Goal: Task Accomplishment & Management: Use online tool/utility

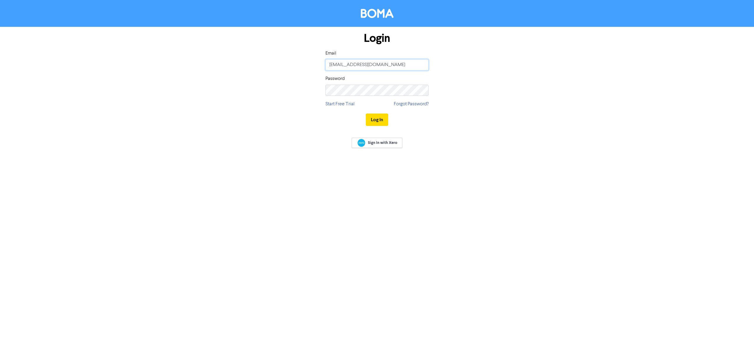
type input "[PERSON_NAME][EMAIL_ADDRESS][DOMAIN_NAME]"
click at [384, 118] on button "Log In" at bounding box center [377, 119] width 22 height 12
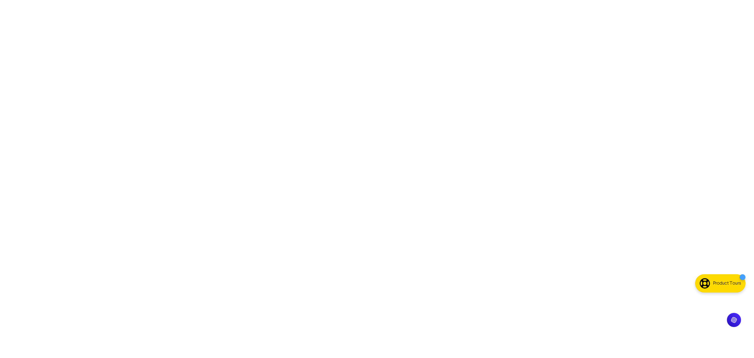
drag, startPoint x: 291, startPoint y: 108, endPoint x: 745, endPoint y: 291, distance: 489.7
click at [745, 291] on body at bounding box center [377, 179] width 754 height 358
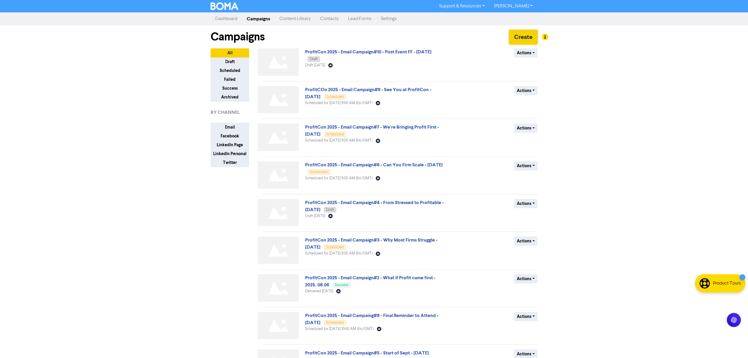
click at [519, 39] on button "Create" at bounding box center [523, 37] width 28 height 14
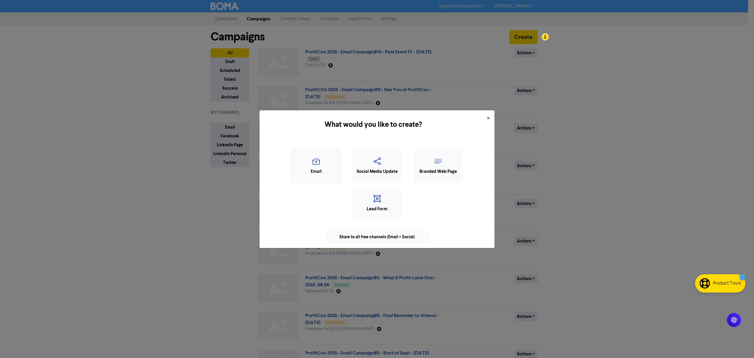
click at [316, 167] on icon "button" at bounding box center [316, 162] width 43 height 11
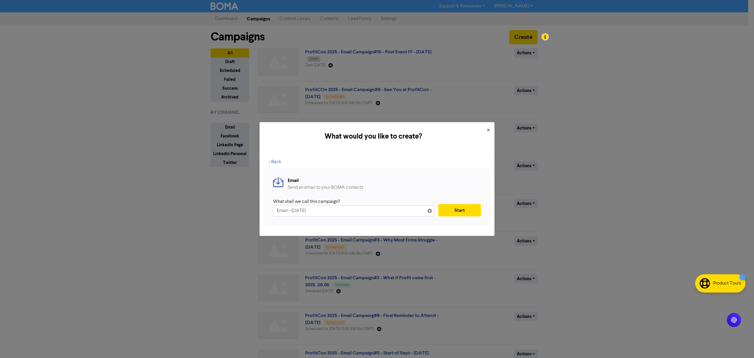
click at [276, 212] on input "Email - [DATE]" at bounding box center [353, 210] width 161 height 11
type input "iO Services - Summer Campaign - Email - [DATE]"
click at [145, 198] on div "What would you like to create? × < Back Email Send an email to your BOMA contac…" at bounding box center [377, 179] width 754 height 358
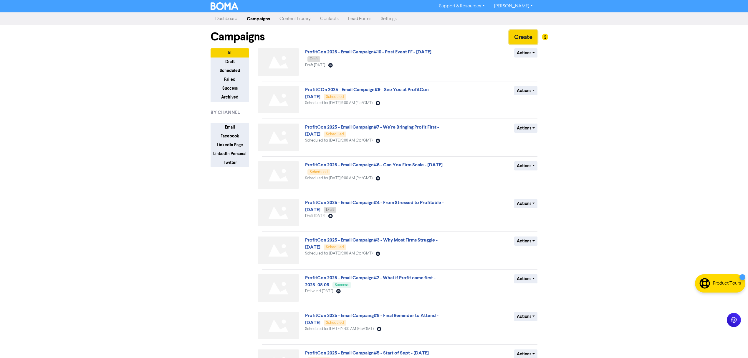
click at [513, 39] on button "Create" at bounding box center [523, 37] width 28 height 14
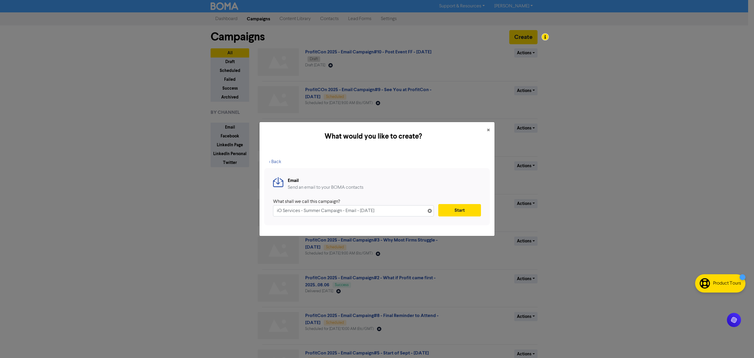
click at [364, 211] on input "iO Services - Summer Campaign - Email - [DATE]" at bounding box center [353, 210] width 161 height 11
type input "iO Services - Summer Campaign - Email - [DATE]"
click at [459, 210] on button "Start" at bounding box center [459, 210] width 43 height 12
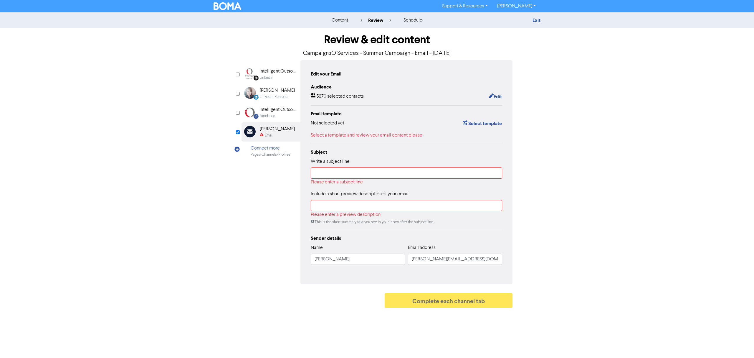
click at [260, 149] on div "Connect more" at bounding box center [271, 148] width 40 height 7
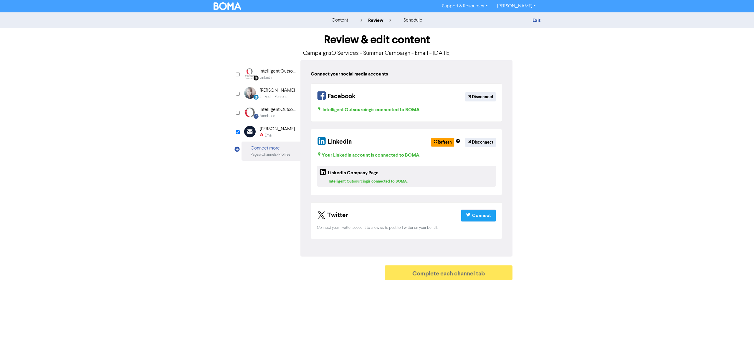
click at [270, 192] on div "LinkedIn Page Created with Sketch. Intelligent Outsourcing LinkedIn LinkedIn Pe…" at bounding box center [377, 158] width 271 height 196
click at [280, 130] on div "[PERSON_NAME]" at bounding box center [277, 129] width 35 height 7
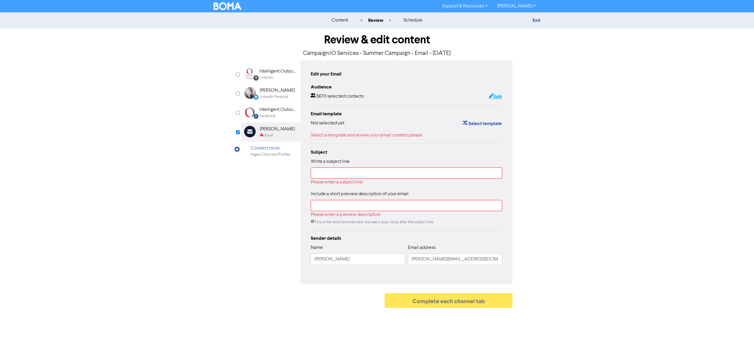
click at [496, 96] on button "Edit" at bounding box center [496, 97] width 14 height 8
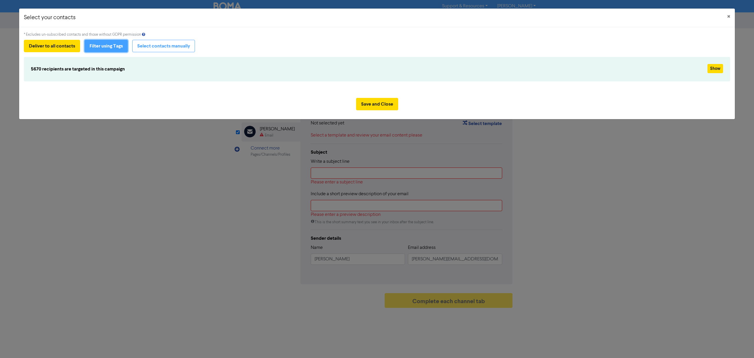
click at [103, 47] on button "Filter using Tags" at bounding box center [106, 46] width 43 height 12
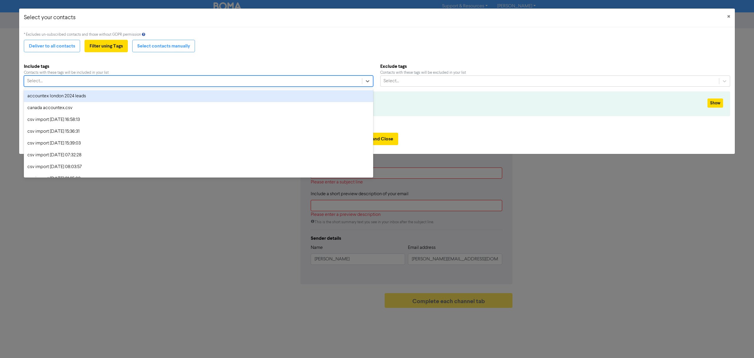
click at [232, 85] on div "Select..." at bounding box center [193, 81] width 338 height 11
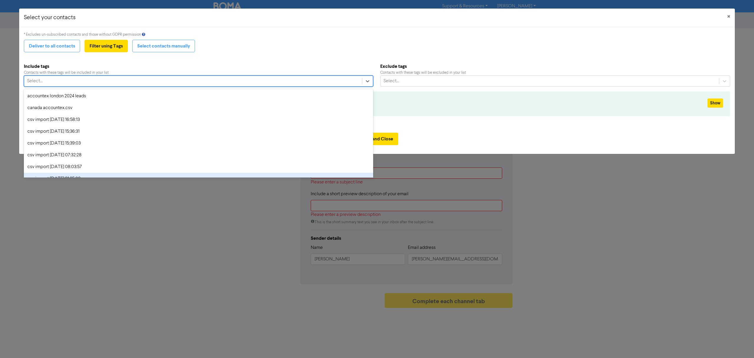
click at [119, 237] on div "Select your contacts × * Excludes un-subscribed contacts and those without GDPR…" at bounding box center [377, 179] width 754 height 358
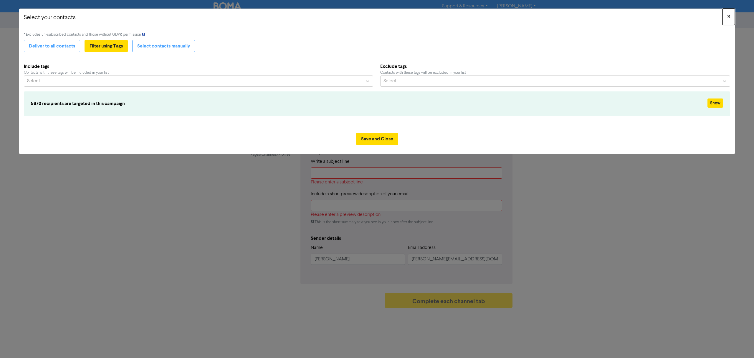
click at [729, 16] on span "×" at bounding box center [728, 16] width 3 height 9
click at [388, 142] on button "Save and Close" at bounding box center [377, 139] width 42 height 12
click at [47, 44] on button "Deliver to all contacts" at bounding box center [52, 46] width 56 height 12
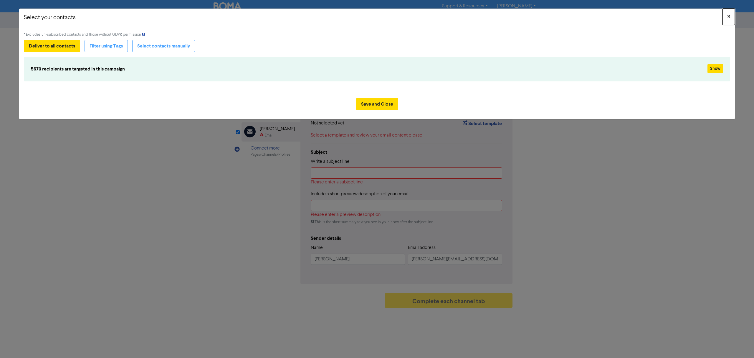
click at [731, 13] on button "×" at bounding box center [729, 17] width 12 height 16
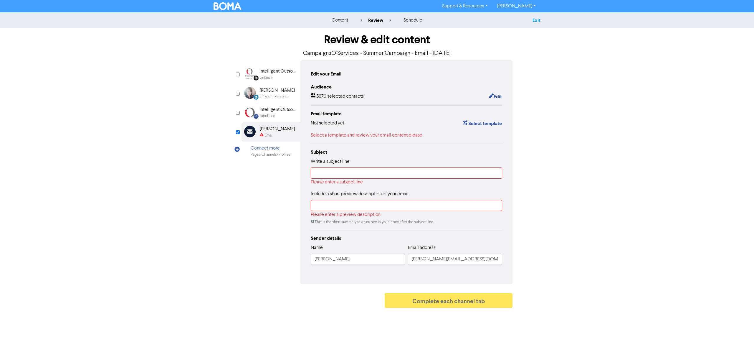
click at [537, 20] on link "Exit" at bounding box center [537, 20] width 8 height 6
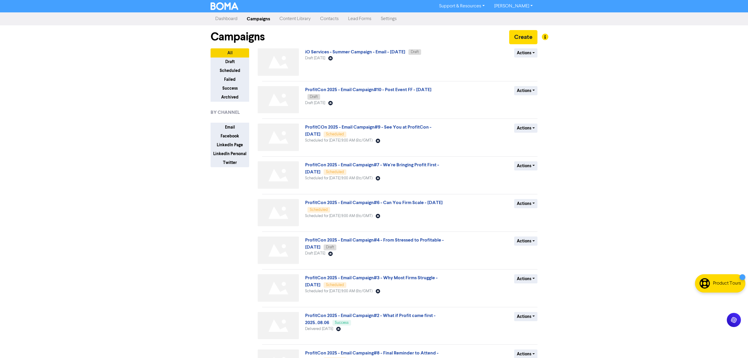
click at [324, 18] on link "Contacts" at bounding box center [330, 19] width 28 height 12
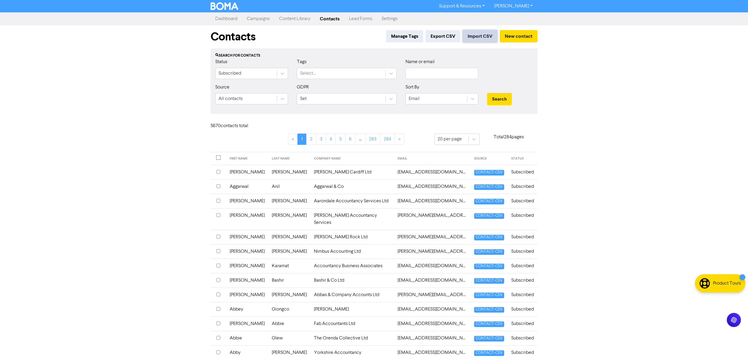
click at [481, 32] on button "Import CSV" at bounding box center [480, 36] width 35 height 12
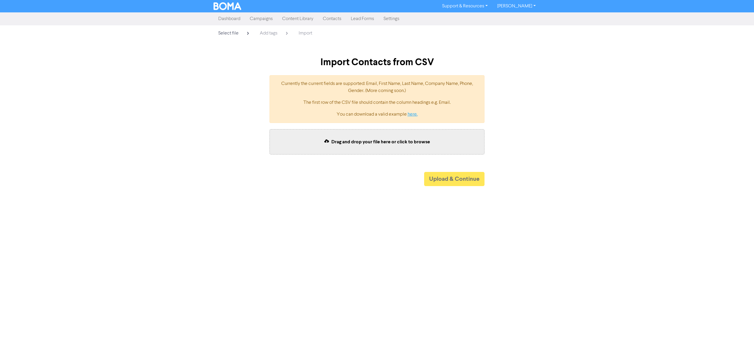
click at [412, 113] on link "here." at bounding box center [413, 114] width 10 height 5
click at [375, 139] on span "Drag and drop your file here or click to browse" at bounding box center [380, 142] width 99 height 6
click at [461, 179] on button "Upload & Continue" at bounding box center [454, 179] width 60 height 14
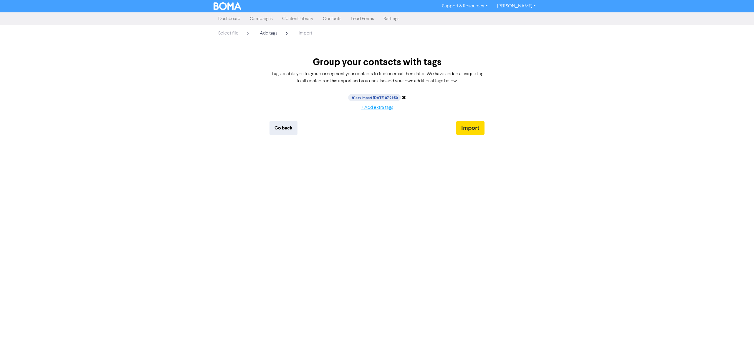
click at [375, 107] on button "+ Add extra tags" at bounding box center [377, 107] width 42 height 12
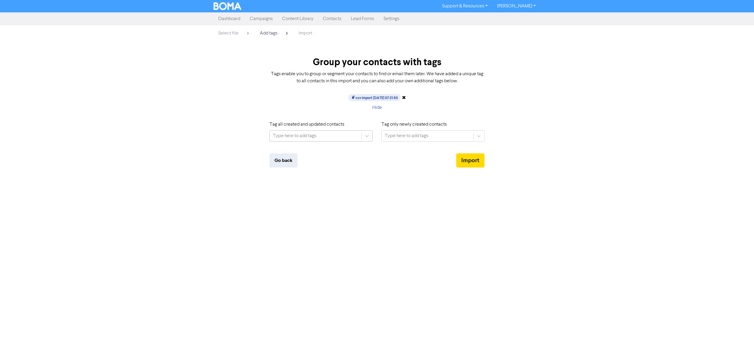
click at [321, 137] on div "Type here to add tags" at bounding box center [316, 136] width 92 height 11
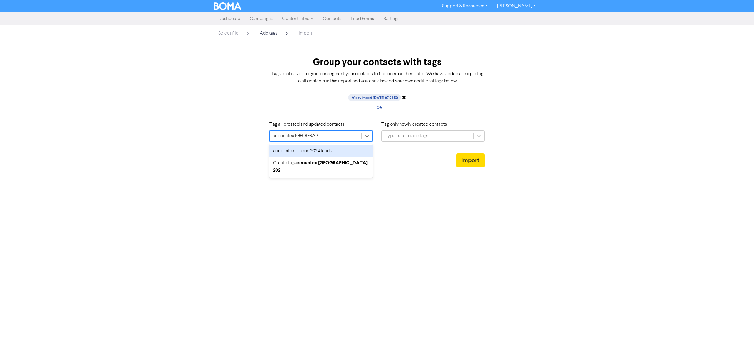
type input "accountex [GEOGRAPHIC_DATA] 2025"
click at [309, 149] on span "Create tag accountex [GEOGRAPHIC_DATA] 2025" at bounding box center [320, 155] width 95 height 12
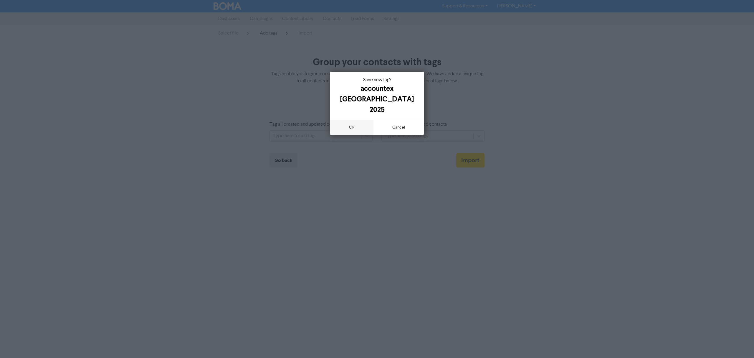
click at [346, 120] on button "ok" at bounding box center [352, 127] width 44 height 15
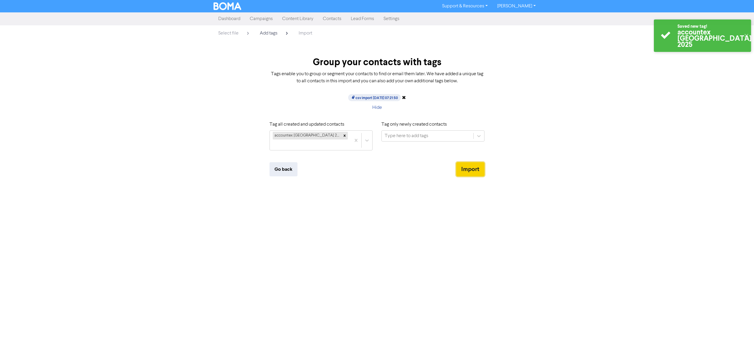
click at [472, 162] on button "Import" at bounding box center [470, 169] width 28 height 14
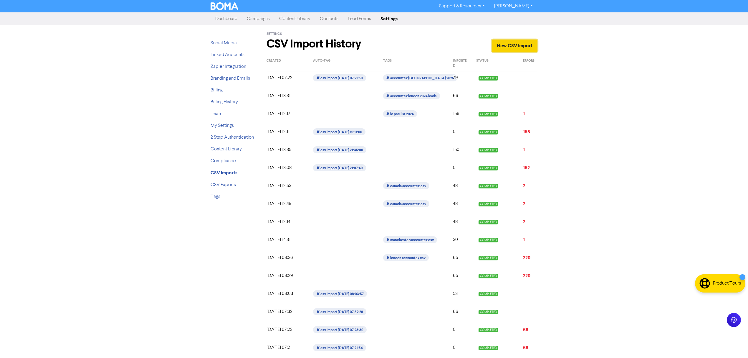
click at [511, 45] on link "New CSV Import" at bounding box center [515, 45] width 46 height 12
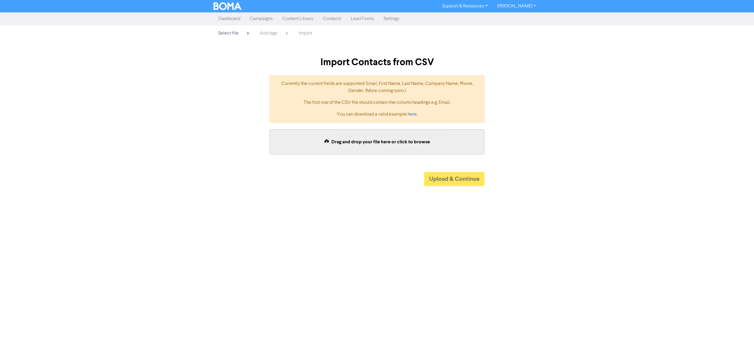
click at [365, 139] on span "Drag and drop your file here or click to browse" at bounding box center [380, 142] width 99 height 6
click at [451, 179] on button "Upload & Continue" at bounding box center [454, 179] width 60 height 14
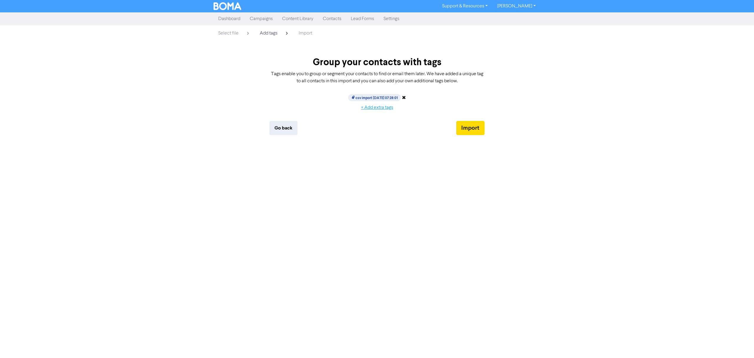
click at [384, 105] on button "+ Add extra tags" at bounding box center [377, 107] width 42 height 12
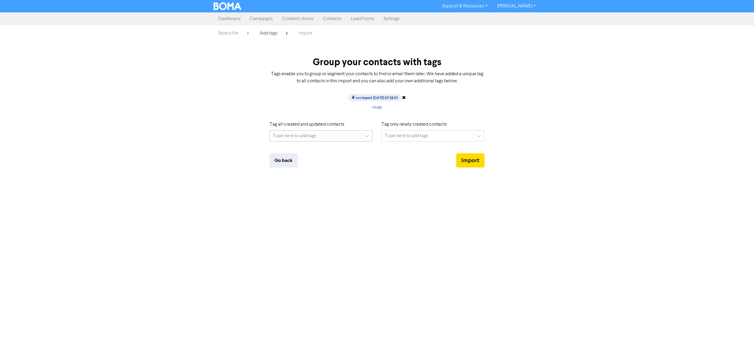
click at [319, 136] on div "Type here to add tags" at bounding box center [316, 136] width 92 height 11
type input "cima mip 2025"
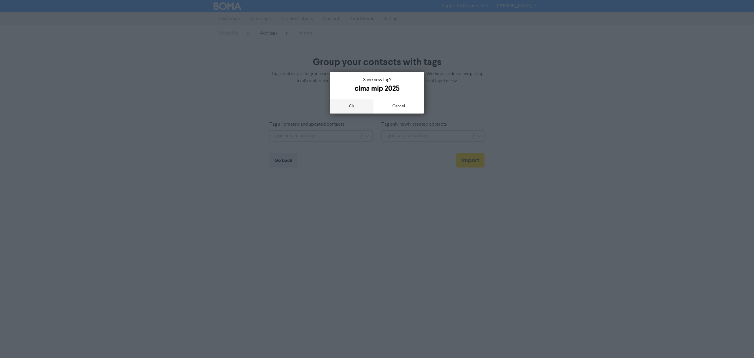
click at [356, 107] on button "ok" at bounding box center [352, 106] width 44 height 15
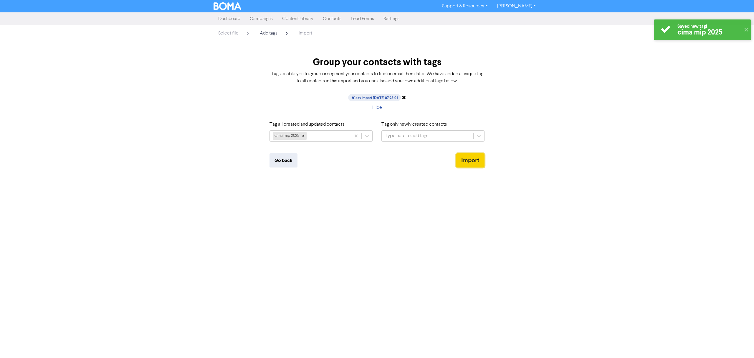
click at [467, 161] on button "Import" at bounding box center [470, 160] width 28 height 14
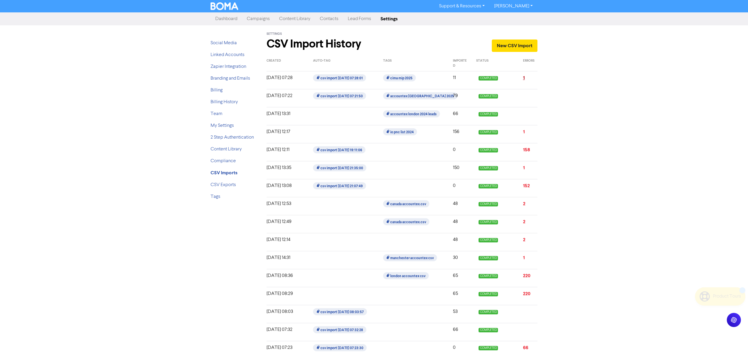
click at [524, 77] on link "1" at bounding box center [524, 78] width 2 height 6
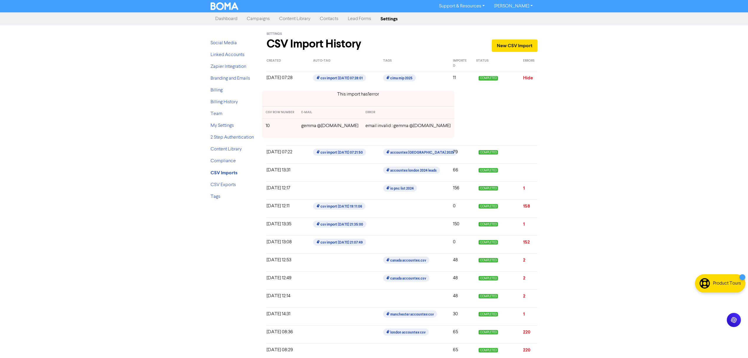
click at [524, 102] on div "This import has 1 error CSV ROW NUMBER E-MAIL ERROR 10 gemma @[DOMAIN_NAME] ema…" at bounding box center [402, 114] width 280 height 56
click at [256, 19] on link "Campaigns" at bounding box center [258, 19] width 32 height 12
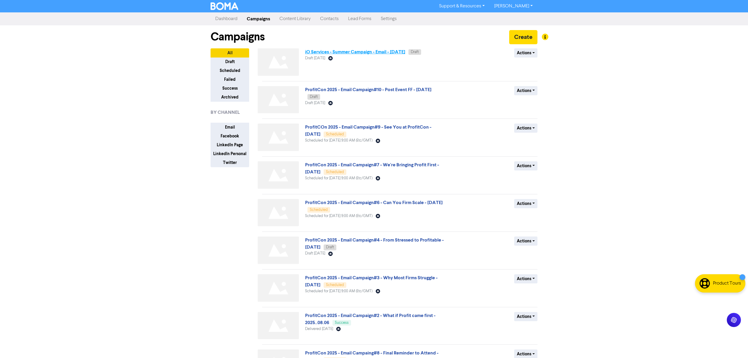
click at [396, 52] on link "iO Services - Summer Campaign - Email - [DATE]" at bounding box center [355, 52] width 100 height 6
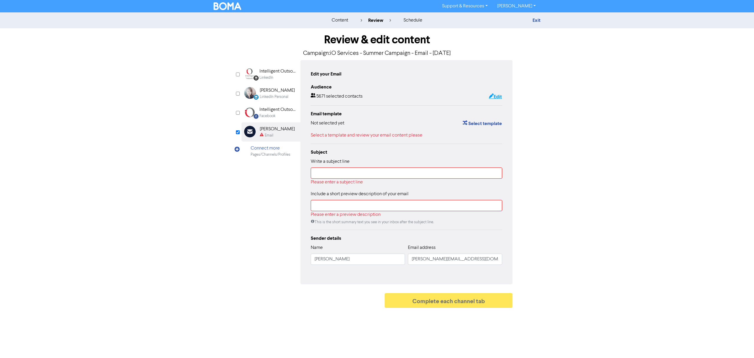
click at [498, 97] on button "Edit" at bounding box center [496, 97] width 14 height 8
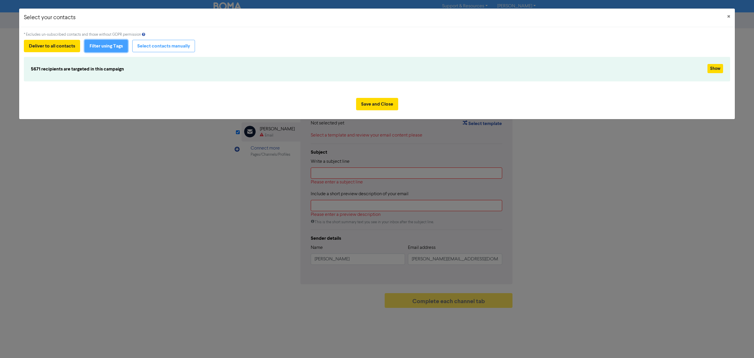
click at [105, 48] on button "Filter using Tags" at bounding box center [106, 46] width 43 height 12
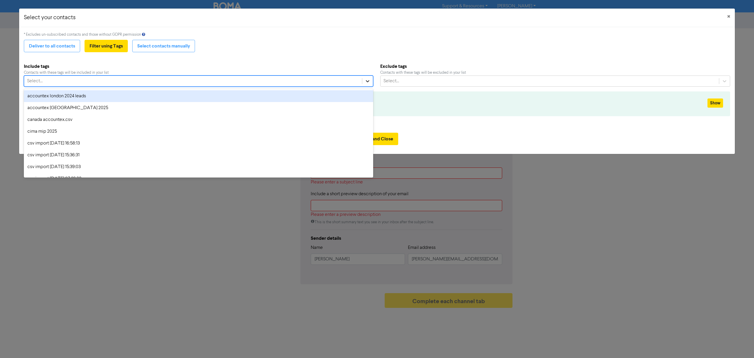
click at [366, 81] on icon at bounding box center [368, 81] width 4 height 2
click at [208, 100] on div "accountex london 2024 leads" at bounding box center [198, 96] width 349 height 12
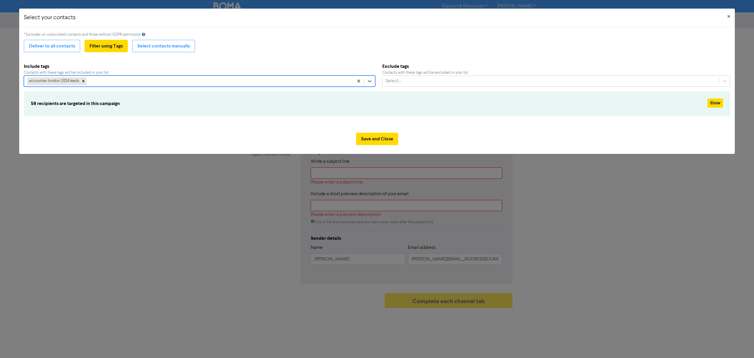
click at [171, 84] on div "accountex london 2024 leads" at bounding box center [188, 81] width 329 height 11
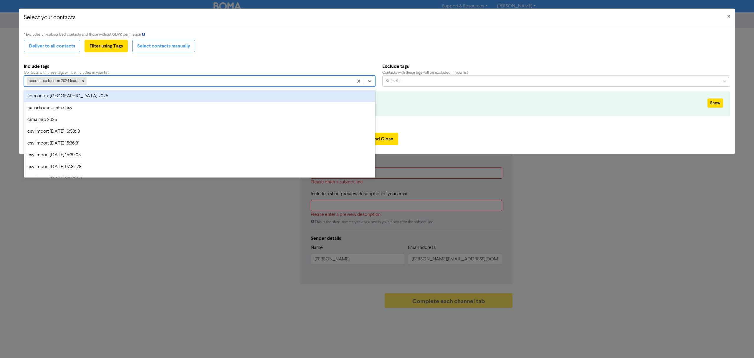
click at [133, 97] on div "accountex [GEOGRAPHIC_DATA] 2025" at bounding box center [199, 96] width 351 height 12
click at [152, 83] on div "accountex london 2024 leads accountex [GEOGRAPHIC_DATA] 2025" at bounding box center [189, 81] width 331 height 11
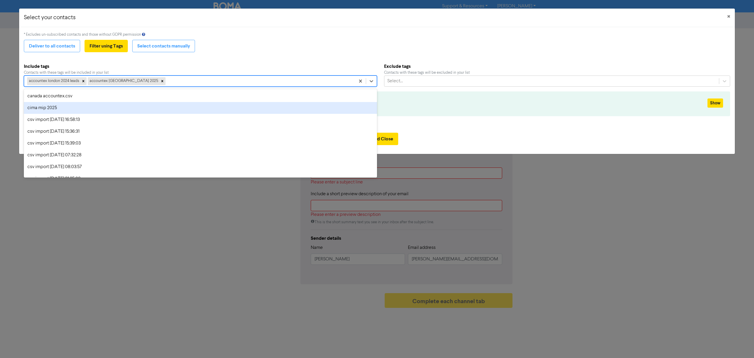
click at [144, 105] on div "cima mip 2025" at bounding box center [200, 108] width 353 height 12
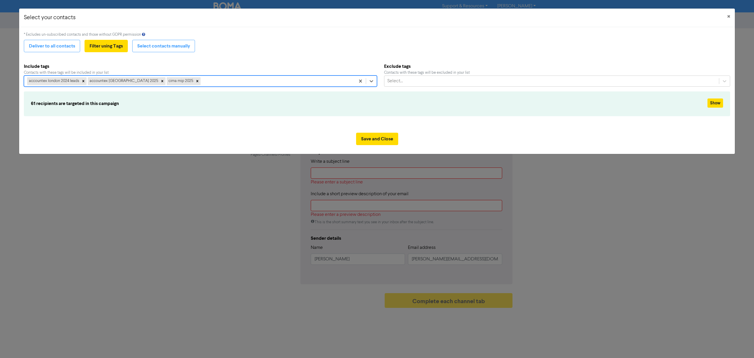
click at [184, 82] on div "accountex [GEOGRAPHIC_DATA] 2024 leads accountex [GEOGRAPHIC_DATA] 2025 cima mi…" at bounding box center [189, 81] width 331 height 11
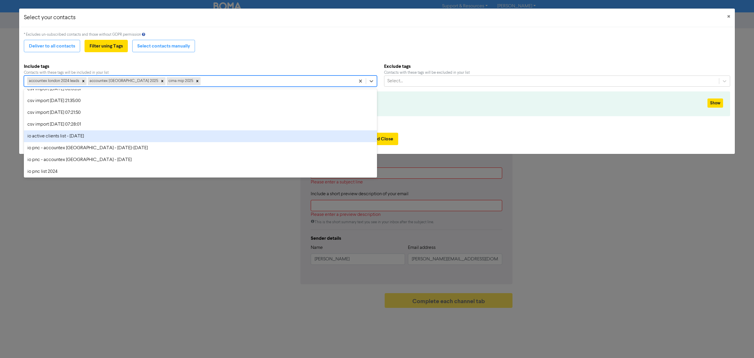
scroll to position [78, 0]
click at [121, 136] on div "io pnc - accountex [GEOGRAPHIC_DATA] - [DATE]-[DATE]" at bounding box center [200, 136] width 353 height 12
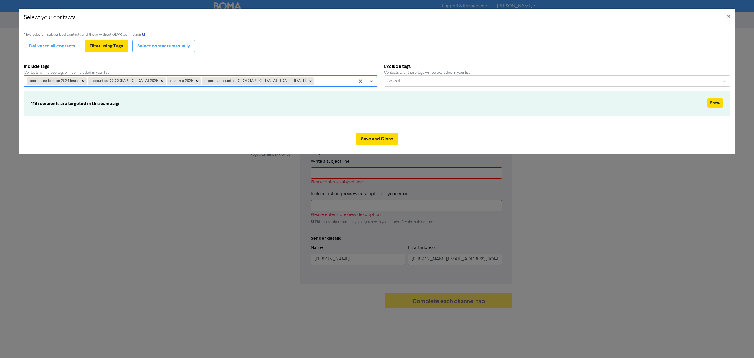
click at [278, 82] on div "accountex london 2024 leads accountex [GEOGRAPHIC_DATA] 2025 cima mip 2025 io p…" at bounding box center [189, 81] width 331 height 11
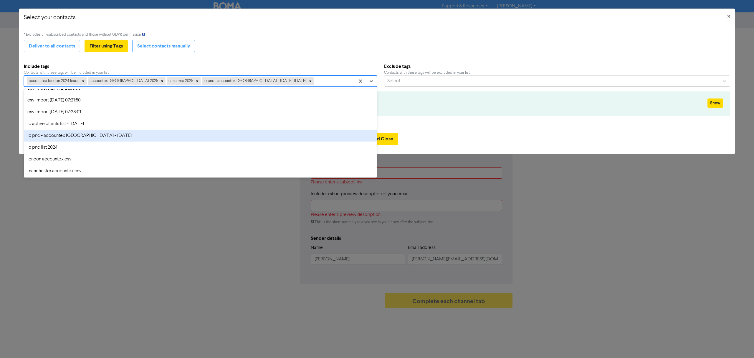
click at [152, 135] on div "io pnc - accountex [GEOGRAPHIC_DATA] - [DATE]" at bounding box center [200, 136] width 353 height 12
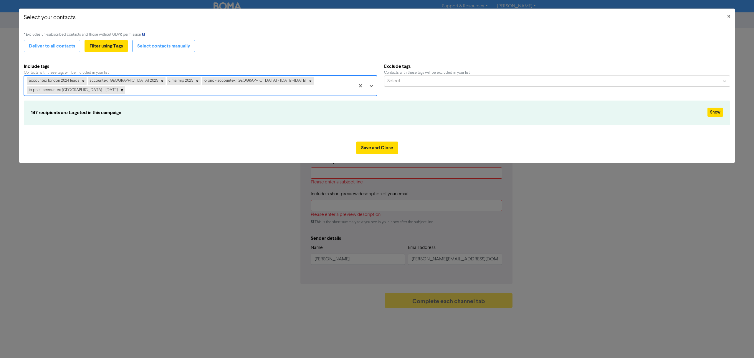
click at [346, 81] on div "accountex london 2024 leads accountex [GEOGRAPHIC_DATA] 2025 cima mip 2025 io p…" at bounding box center [189, 85] width 331 height 19
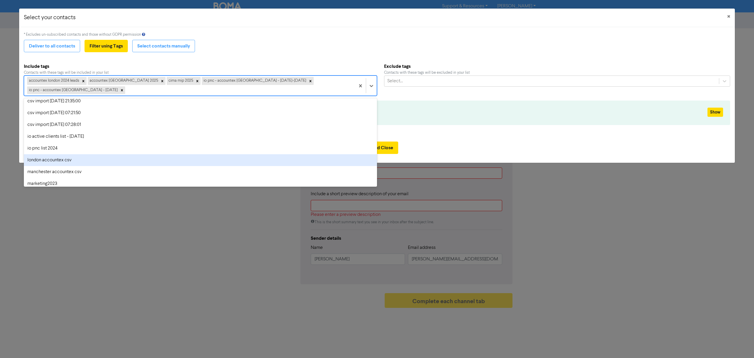
scroll to position [114, 0]
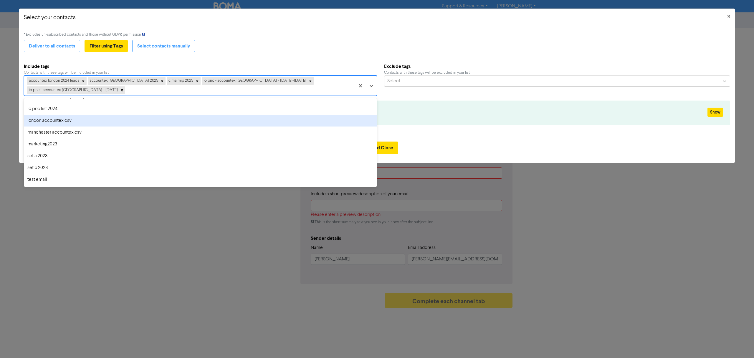
click at [128, 117] on div "london accountex csv" at bounding box center [200, 121] width 353 height 12
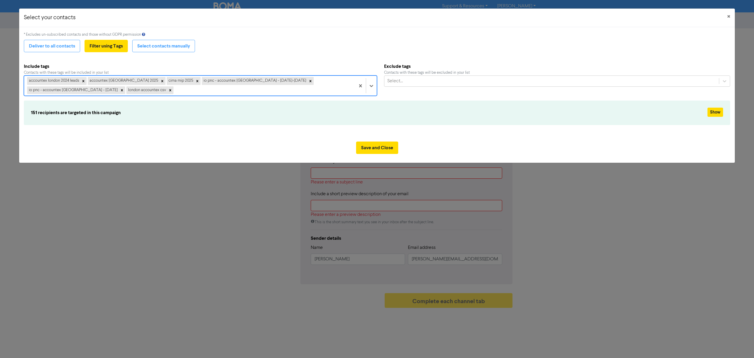
click at [287, 93] on div "accountex [GEOGRAPHIC_DATA] 2024 leads accountex [GEOGRAPHIC_DATA] 2025 cima mi…" at bounding box center [189, 85] width 331 height 19
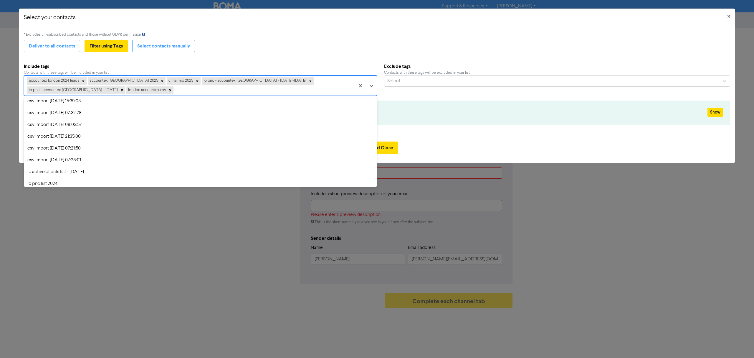
scroll to position [103, 0]
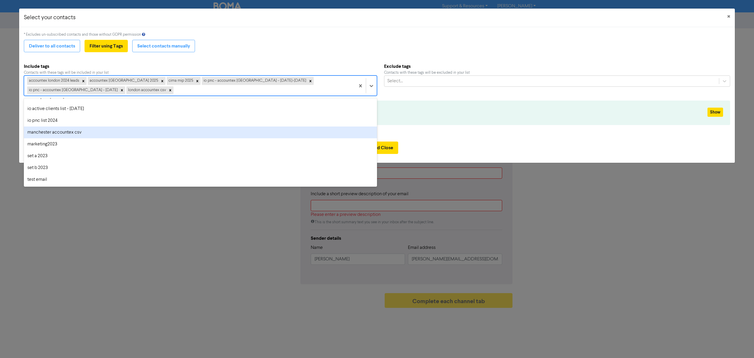
click at [112, 132] on div "manchester accountex csv" at bounding box center [200, 132] width 353 height 12
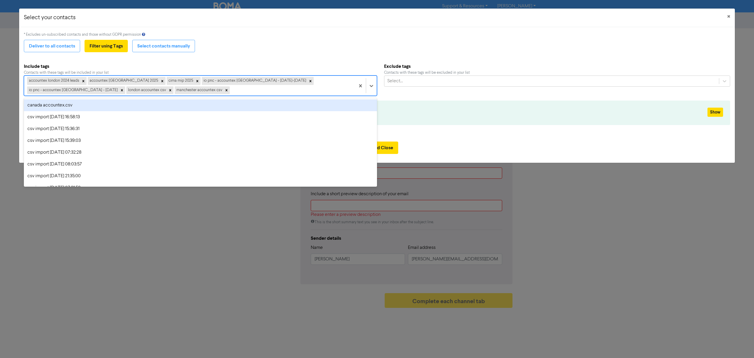
click at [163, 90] on div "accountex london 2024 leads accountex [GEOGRAPHIC_DATA] 2025 cima mip 2025 io p…" at bounding box center [189, 85] width 331 height 19
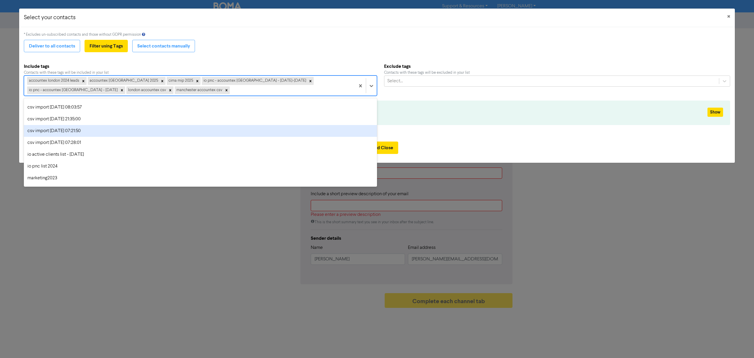
scroll to position [91, 0]
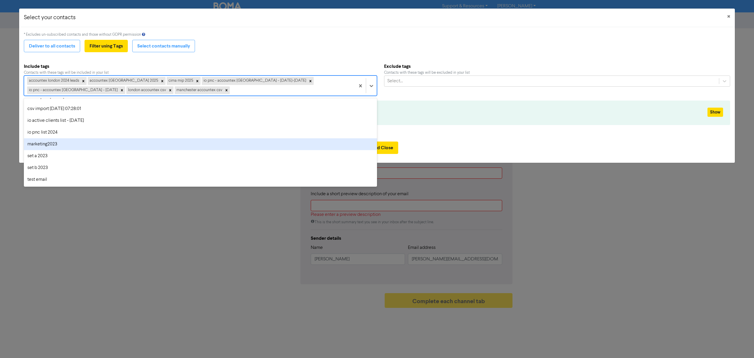
click at [135, 144] on div "marketing2023" at bounding box center [200, 144] width 353 height 12
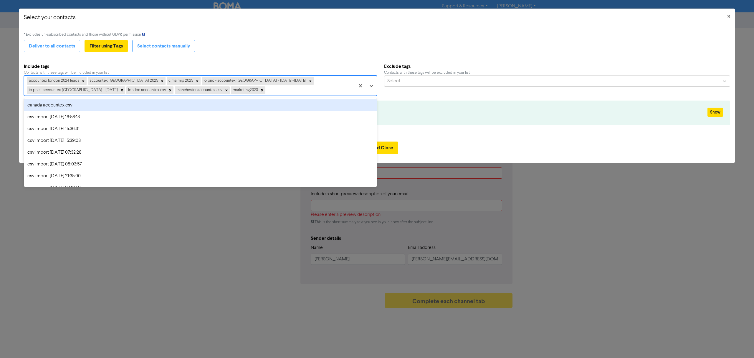
click at [179, 90] on div "accountex [GEOGRAPHIC_DATA] 2024 leads accountex [GEOGRAPHIC_DATA] 2025 cima mi…" at bounding box center [189, 85] width 331 height 19
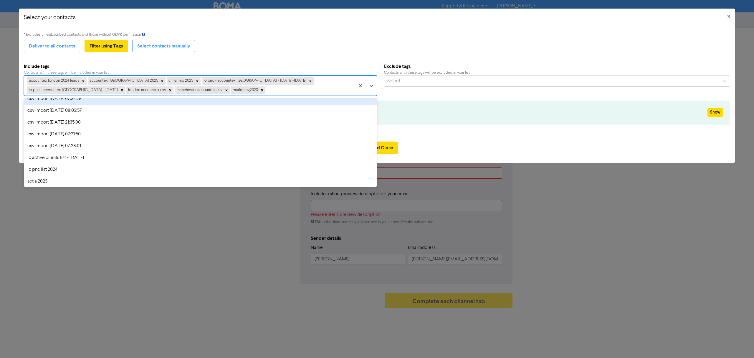
scroll to position [79, 0]
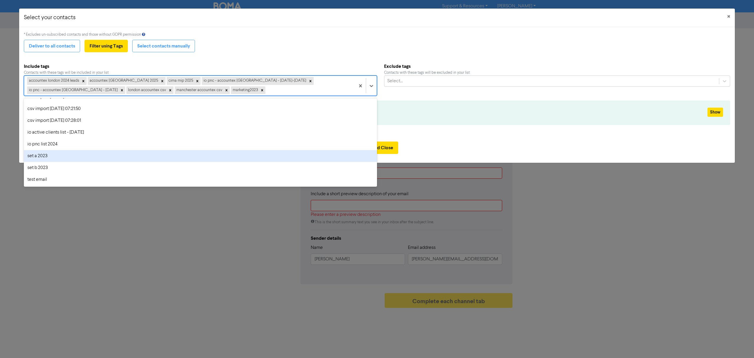
click at [120, 156] on div "set a 2023" at bounding box center [200, 156] width 353 height 12
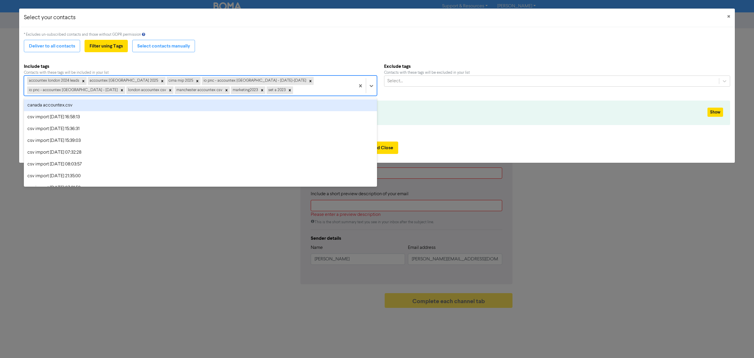
click at [203, 91] on div "accountex london 2024 leads accountex [GEOGRAPHIC_DATA] 2025 cima mip 2025 io p…" at bounding box center [189, 85] width 331 height 19
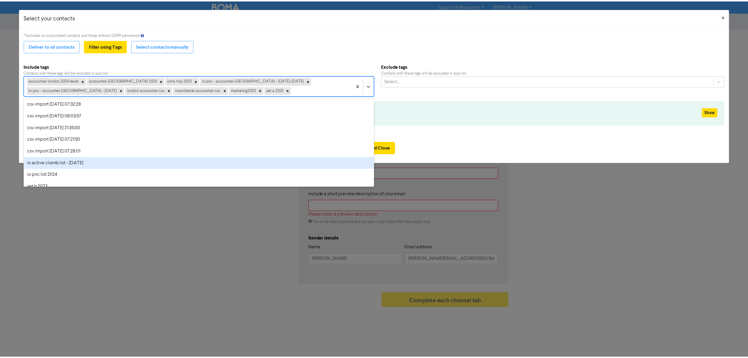
scroll to position [67, 0]
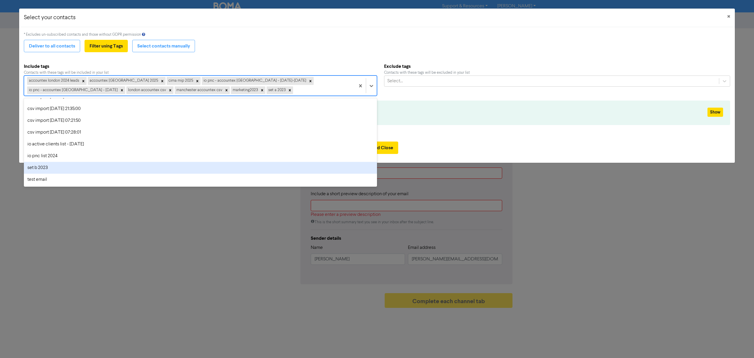
click at [142, 165] on div "set b 2023" at bounding box center [200, 168] width 353 height 12
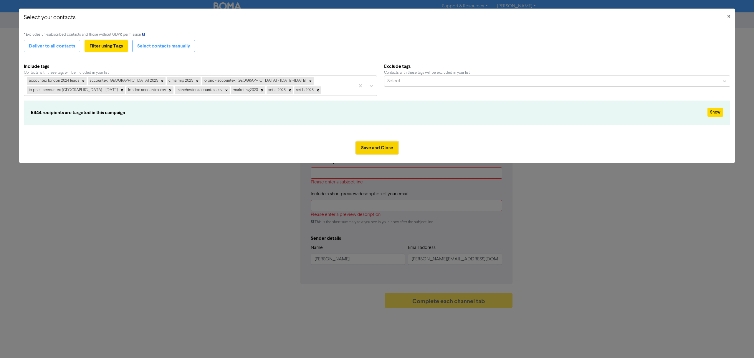
click at [375, 153] on button "Save and Close" at bounding box center [377, 147] width 42 height 12
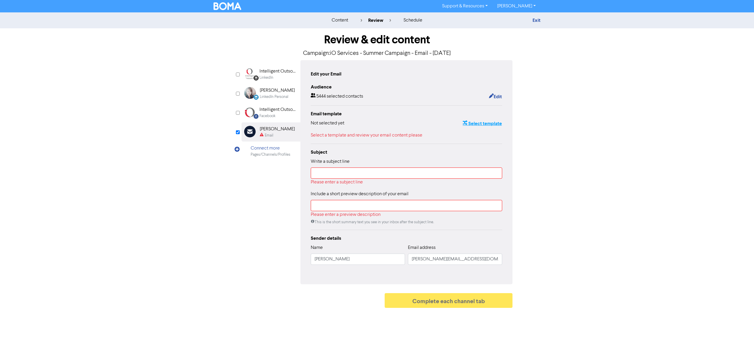
click at [487, 121] on button "Select template" at bounding box center [483, 124] width 40 height 8
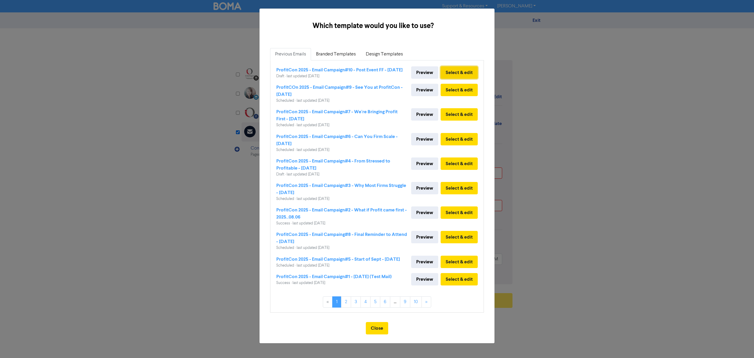
click at [458, 73] on button "Select & edit" at bounding box center [459, 72] width 37 height 12
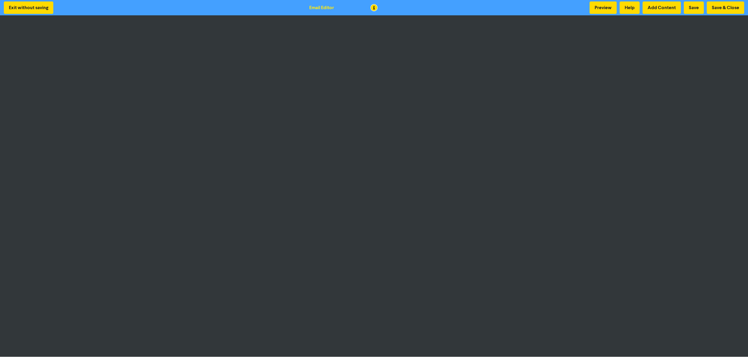
scroll to position [1, 0]
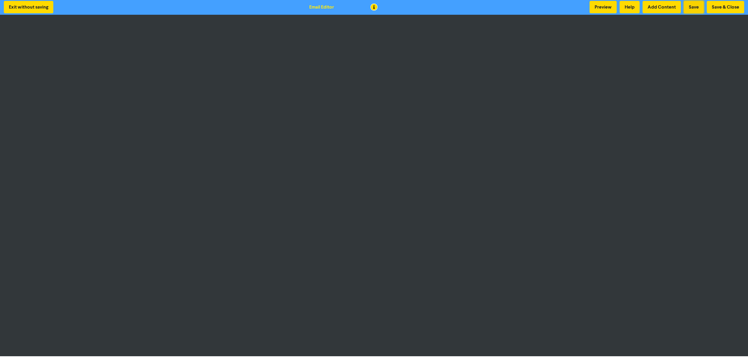
click at [695, 5] on button "Save" at bounding box center [694, 7] width 20 height 12
click at [602, 6] on button "Preview" at bounding box center [603, 7] width 27 height 12
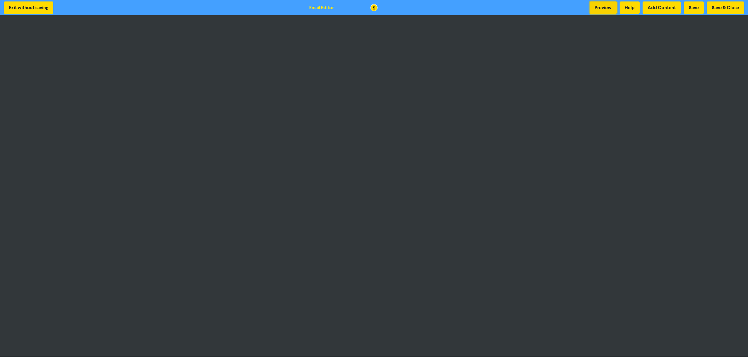
click at [600, 9] on button "Preview" at bounding box center [603, 7] width 27 height 12
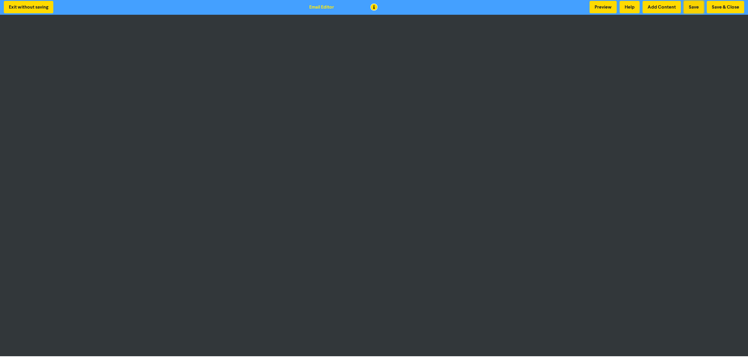
click at [694, 9] on button "Save" at bounding box center [694, 7] width 20 height 12
click at [689, 6] on button "Save" at bounding box center [694, 7] width 20 height 12
click at [720, 12] on button "Save & Close" at bounding box center [725, 7] width 37 height 12
click at [596, 7] on button "Preview" at bounding box center [603, 7] width 27 height 12
click at [600, 6] on button "Preview" at bounding box center [603, 7] width 27 height 12
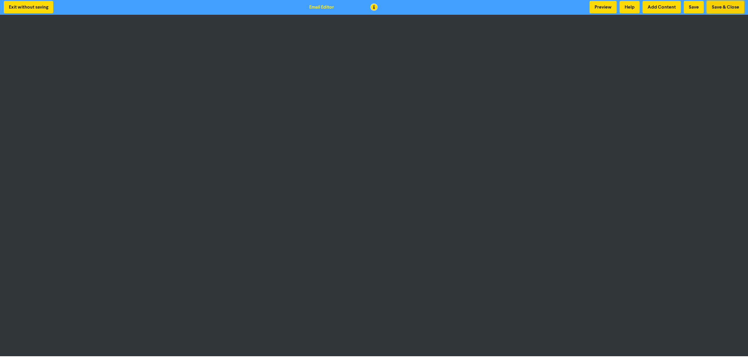
click at [724, 6] on button "Save & Close" at bounding box center [725, 7] width 37 height 12
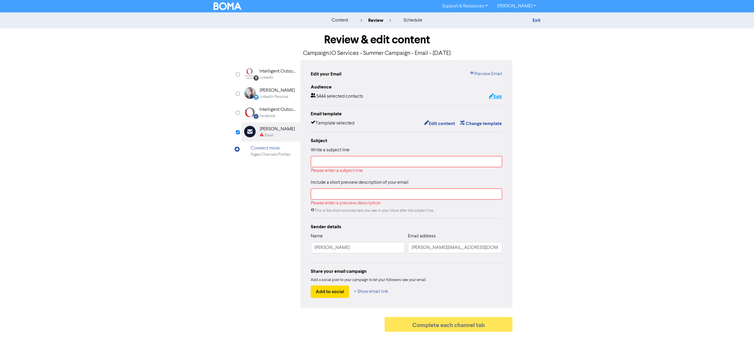
click at [493, 96] on button "Edit" at bounding box center [496, 97] width 14 height 8
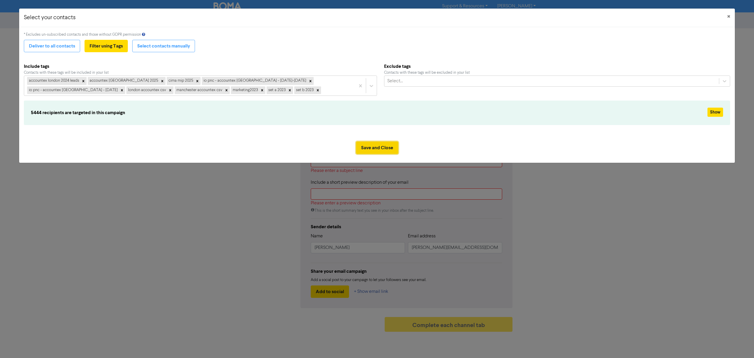
click at [375, 146] on button "Save and Close" at bounding box center [377, 147] width 42 height 12
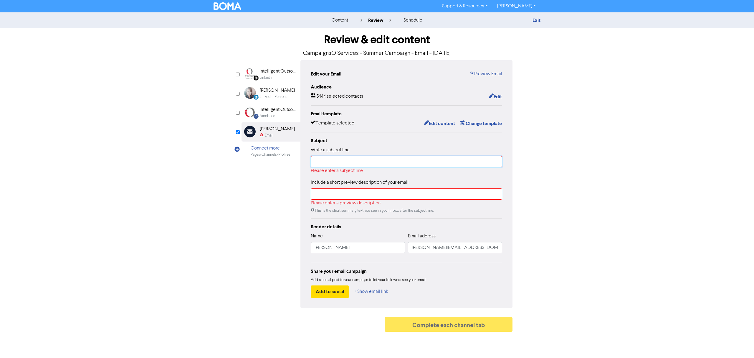
click at [341, 163] on input "text" at bounding box center [407, 161] width 192 height 11
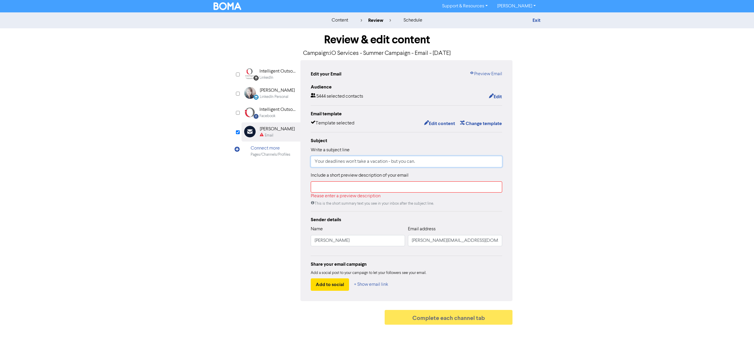
type input "Your deadlines won't take a vacation - but you can."
click at [341, 190] on input "text" at bounding box center [407, 186] width 192 height 11
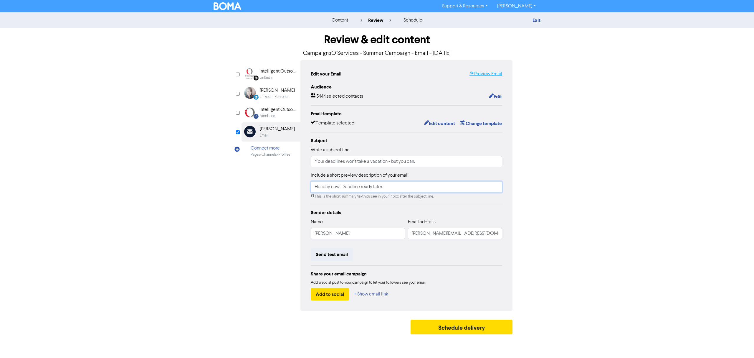
type input "Holiday now. Deadline ready later."
click at [479, 72] on link "Preview Email" at bounding box center [486, 73] width 33 height 7
click at [535, 21] on link "Exit" at bounding box center [537, 20] width 8 height 6
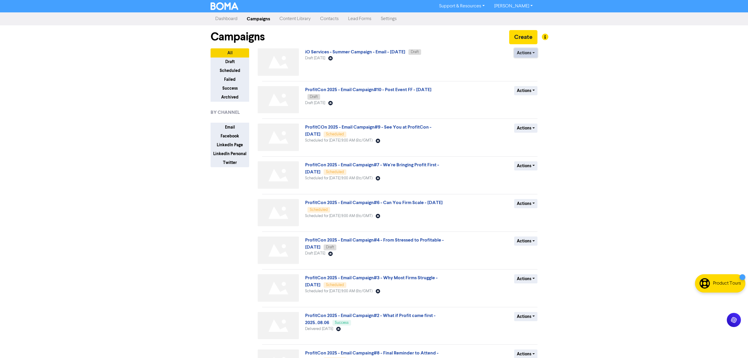
click at [528, 54] on button "Actions" at bounding box center [525, 52] width 23 height 9
click at [534, 75] on button "Duplicate" at bounding box center [538, 74] width 47 height 9
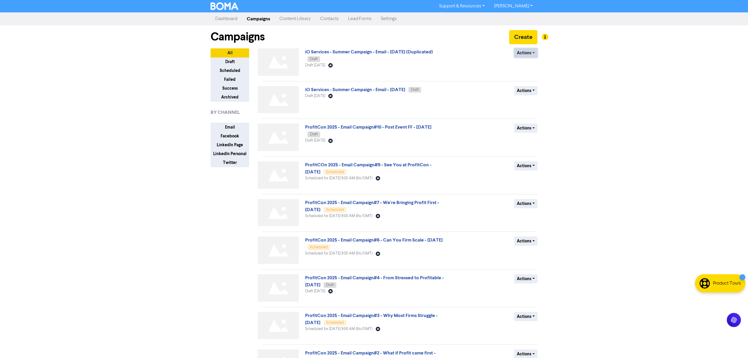
click at [527, 56] on button "Actions" at bounding box center [525, 52] width 23 height 9
click at [534, 84] on button "Rename" at bounding box center [538, 84] width 47 height 9
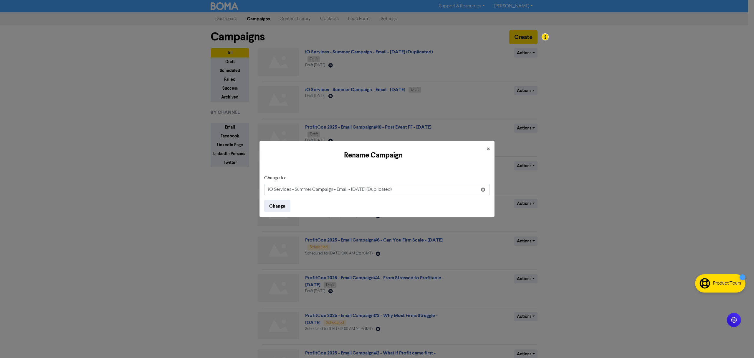
click at [404, 190] on input "iO Services - Summer Campaign - Email - [DATE] (Duplicated)" at bounding box center [377, 189] width 226 height 11
type input "iO Services - Summer Campaign - Email - [DATE] (Test)"
click at [275, 205] on button "Change" at bounding box center [277, 206] width 26 height 12
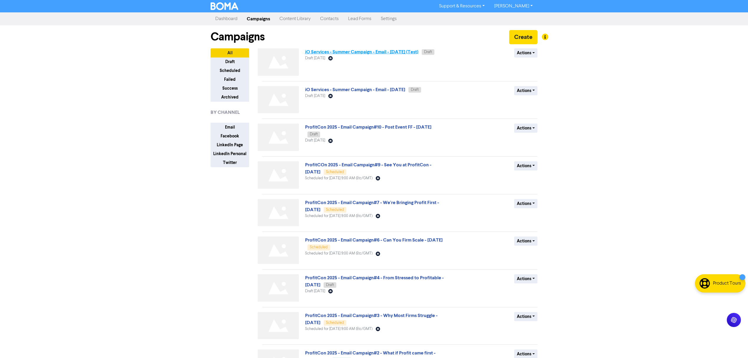
click at [387, 53] on link "iO Services - Summer Campaign - Email - [DATE] (Test)" at bounding box center [361, 52] width 113 height 6
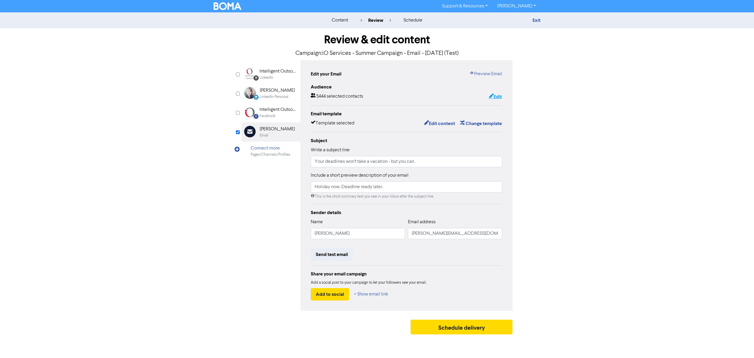
click at [498, 97] on button "Edit" at bounding box center [496, 97] width 14 height 8
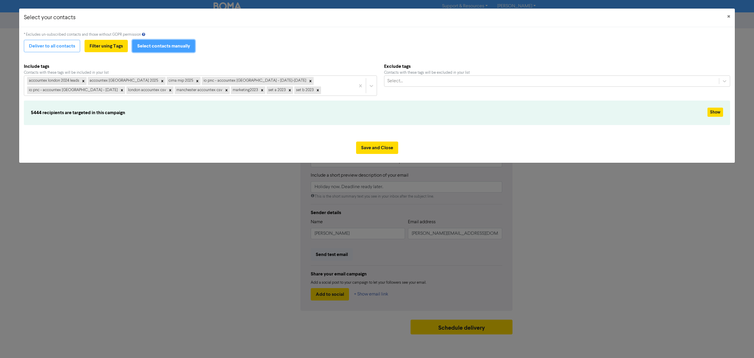
click at [163, 47] on button "Select contacts manually" at bounding box center [163, 46] width 63 height 12
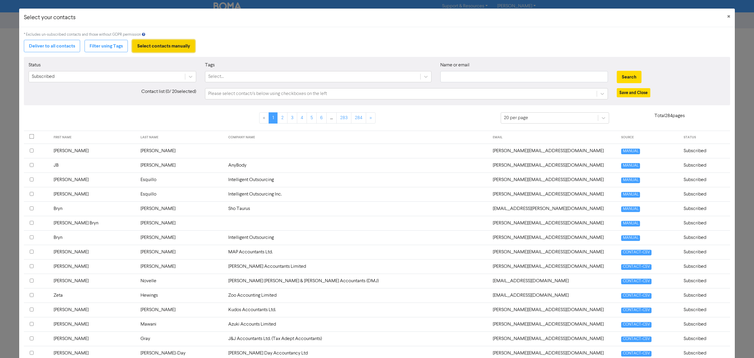
click at [163, 47] on button "Select contacts manually" at bounding box center [163, 46] width 63 height 12
drag, startPoint x: 100, startPoint y: 46, endPoint x: 133, endPoint y: 46, distance: 33.9
click at [100, 46] on button "Filter using Tags" at bounding box center [106, 46] width 43 height 12
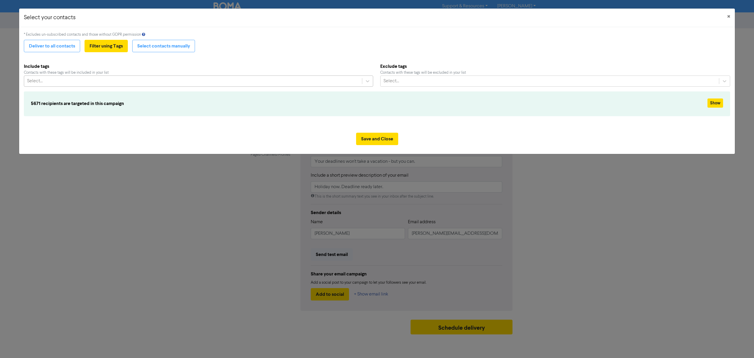
click at [127, 79] on div "Select..." at bounding box center [193, 81] width 338 height 11
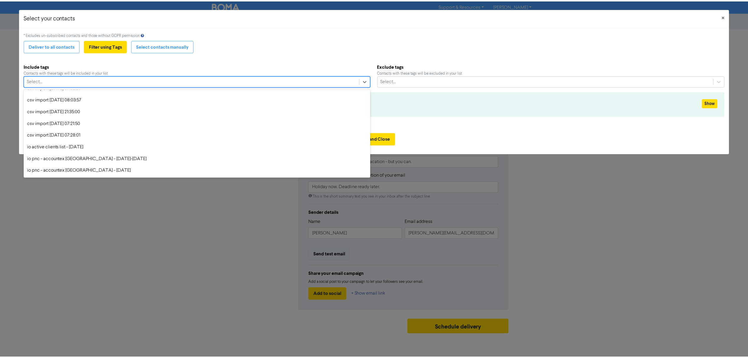
scroll to position [173, 0]
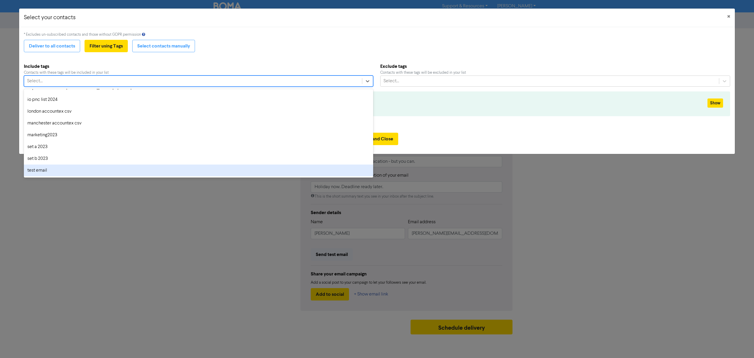
click at [75, 171] on div "test email" at bounding box center [198, 170] width 349 height 12
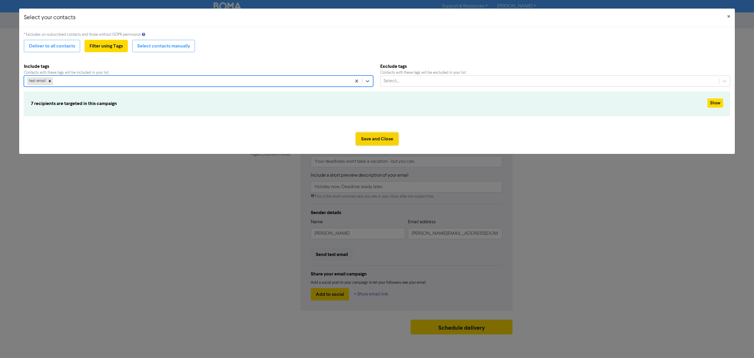
click at [381, 140] on button "Save and Close" at bounding box center [377, 139] width 42 height 12
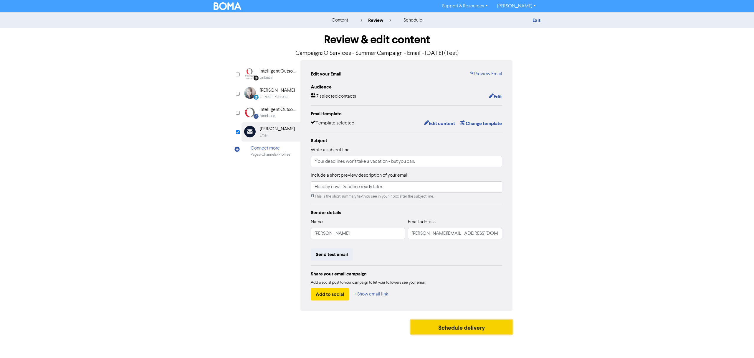
click at [454, 329] on button "Schedule delivery" at bounding box center [462, 326] width 102 height 15
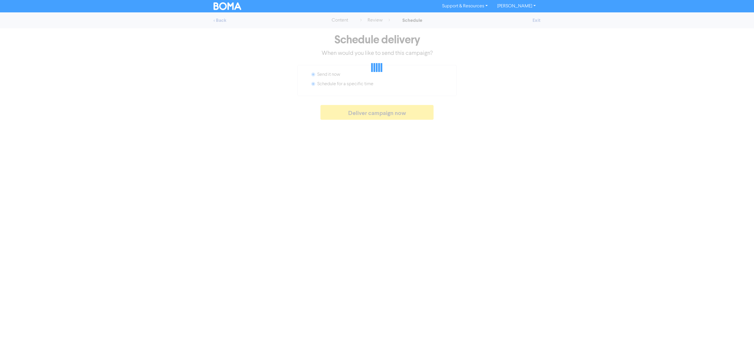
radio input "false"
radio input "true"
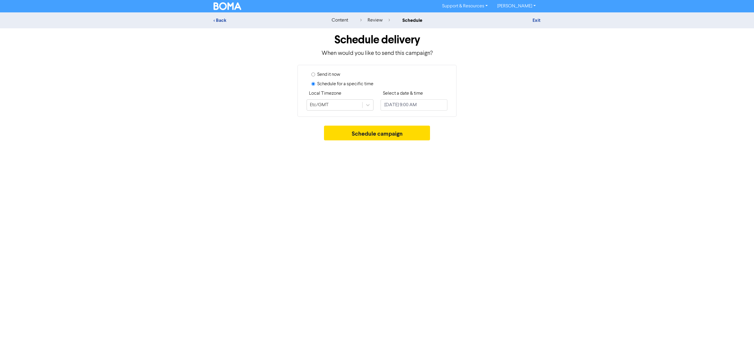
click at [314, 75] on input "Send it now" at bounding box center [313, 74] width 4 height 4
radio input "true"
radio input "false"
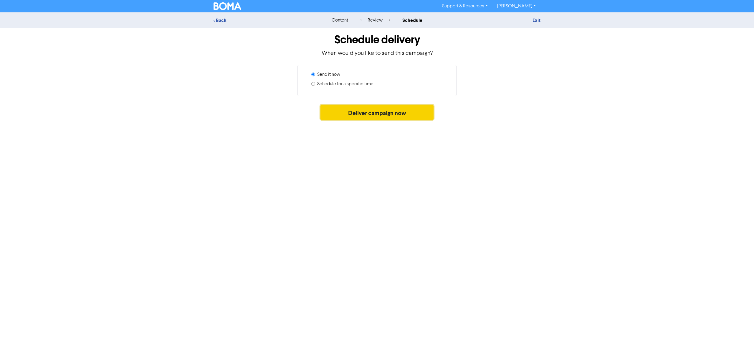
click at [365, 113] on button "Deliver campaign now" at bounding box center [377, 112] width 113 height 15
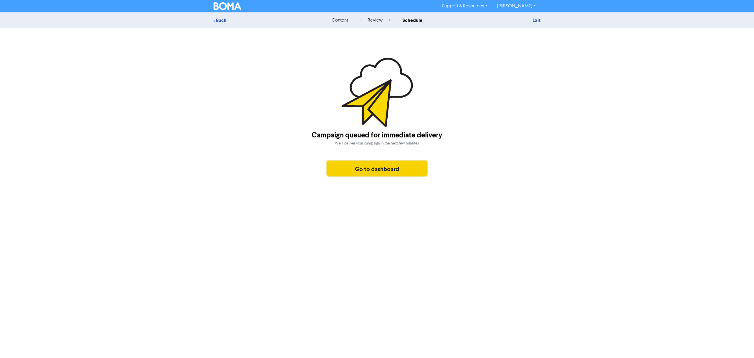
click at [369, 169] on button "Go to dashboard" at bounding box center [377, 168] width 100 height 15
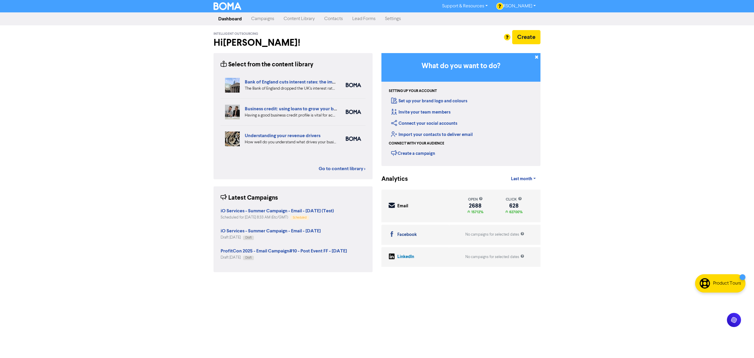
click at [262, 18] on link "Campaigns" at bounding box center [263, 19] width 32 height 12
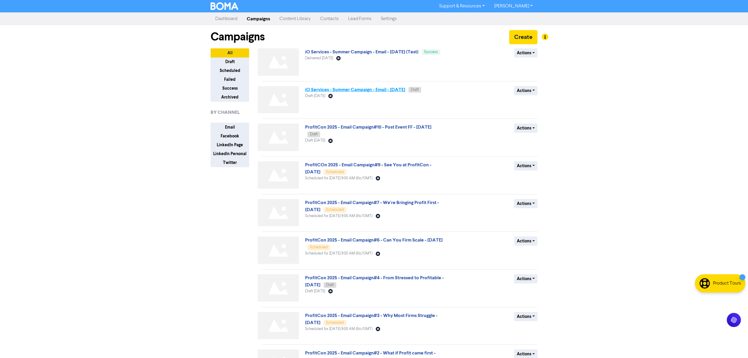
click at [388, 88] on link "iO Services - Summer Campaign - Email - [DATE]" at bounding box center [355, 90] width 100 height 6
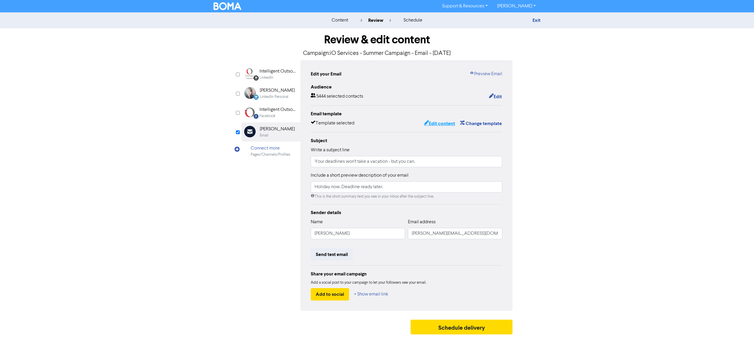
click at [445, 122] on button "Edit content" at bounding box center [440, 124] width 32 height 8
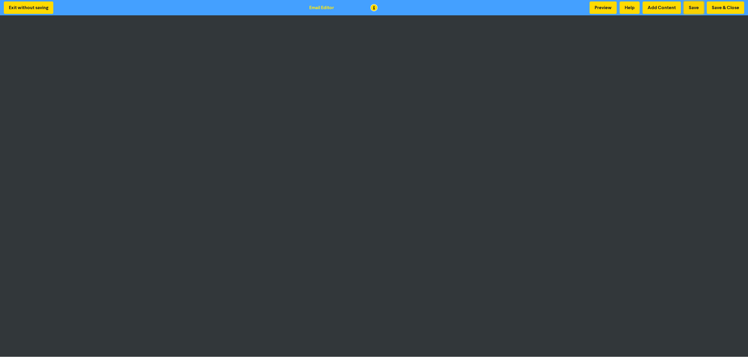
click at [690, 8] on button "Save" at bounding box center [694, 7] width 20 height 12
click at [600, 7] on button "Preview" at bounding box center [603, 7] width 27 height 12
click at [693, 8] on button "Save" at bounding box center [694, 7] width 20 height 12
click at [731, 9] on button "Save & Close" at bounding box center [725, 7] width 37 height 12
click at [725, 10] on button "Save & Close" at bounding box center [725, 7] width 37 height 12
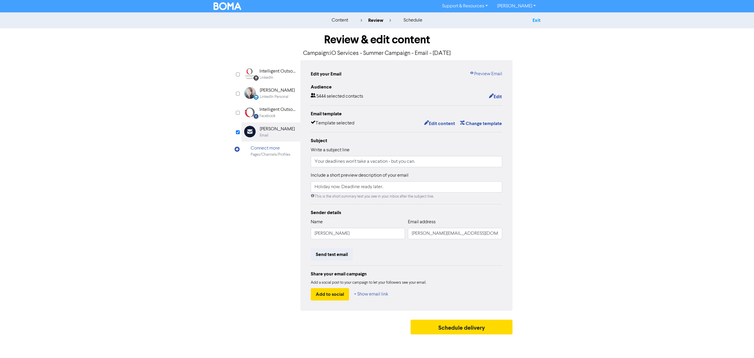
click at [537, 21] on link "Exit" at bounding box center [537, 20] width 8 height 6
